Goal: Check status: Check status

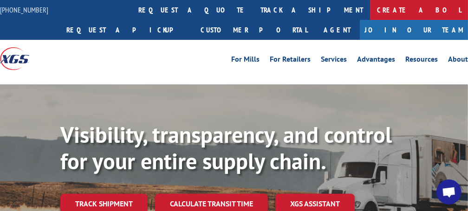
click at [370, 12] on link "Create a BOL" at bounding box center [419, 10] width 98 height 20
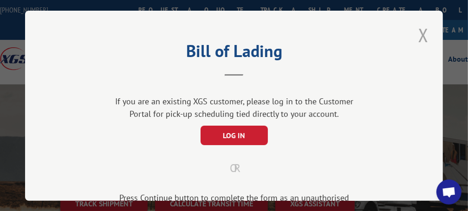
click at [419, 32] on button "Close modal" at bounding box center [423, 35] width 16 height 26
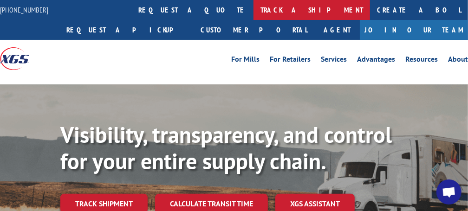
click at [253, 9] on link "track a shipment" at bounding box center [311, 10] width 116 height 20
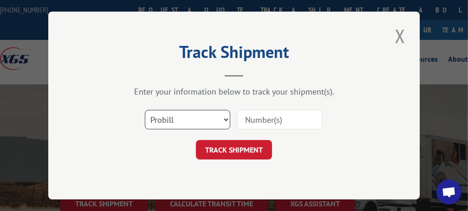
click at [228, 119] on select "Select category... Probill BOL PO" at bounding box center [187, 119] width 85 height 19
select select "bol"
click at [145, 110] on select "Select category... Probill BOL PO" at bounding box center [187, 119] width 85 height 19
click at [266, 121] on input at bounding box center [279, 119] width 85 height 19
type input "5956752"
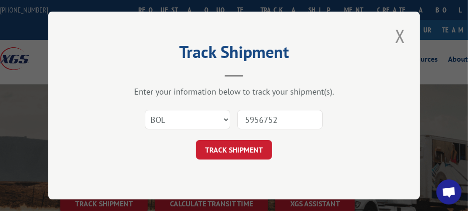
click at [240, 141] on button "TRACK SHIPMENT" at bounding box center [234, 149] width 76 height 19
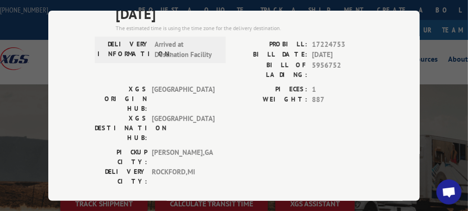
scroll to position [46, 0]
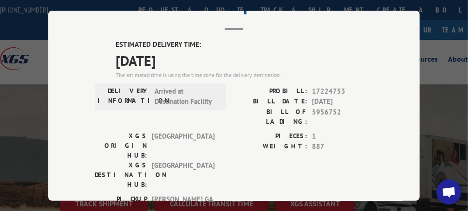
click at [257, 148] on div "PIECES: 1 WEIGHT: 887" at bounding box center [303, 162] width 139 height 63
